Goal: Navigation & Orientation: Go to known website

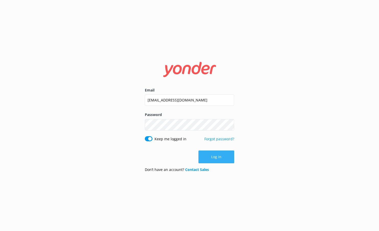
click at [213, 158] on button "Log in" at bounding box center [216, 156] width 36 height 13
